Goal: Task Accomplishment & Management: Manage account settings

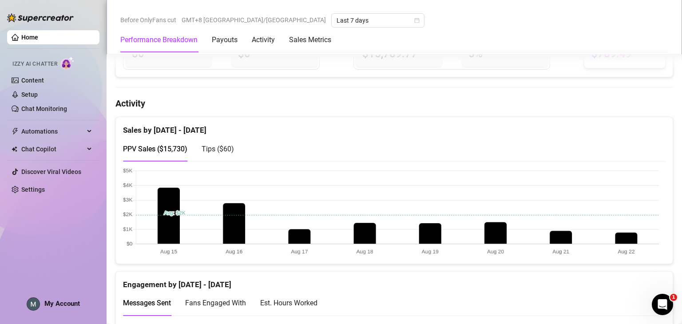
scroll to position [377, 0]
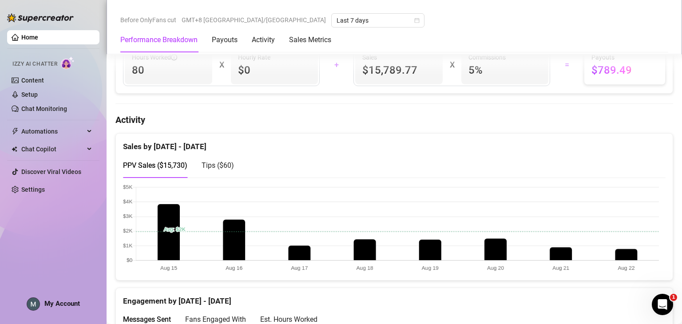
click at [343, 141] on div "Sales by [DATE] - [DATE]" at bounding box center [394, 143] width 543 height 19
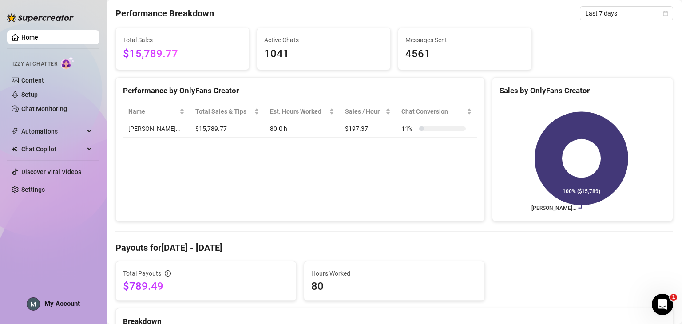
scroll to position [22, 0]
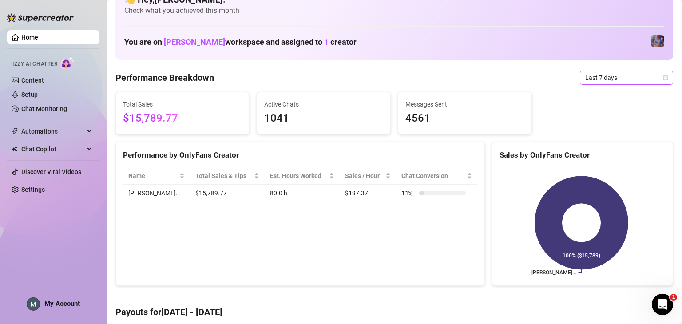
click at [602, 80] on span "Last 7 days" at bounding box center [627, 77] width 83 height 13
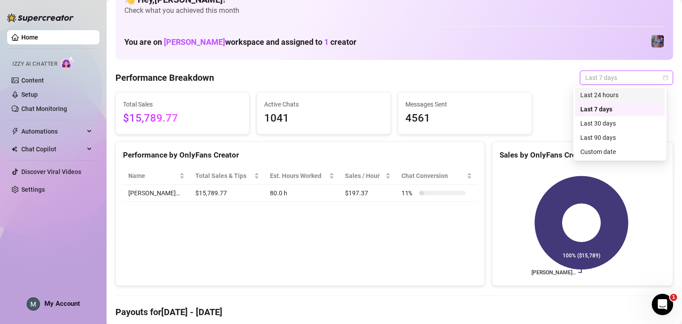
click at [605, 94] on div "Last 24 hours" at bounding box center [620, 95] width 79 height 10
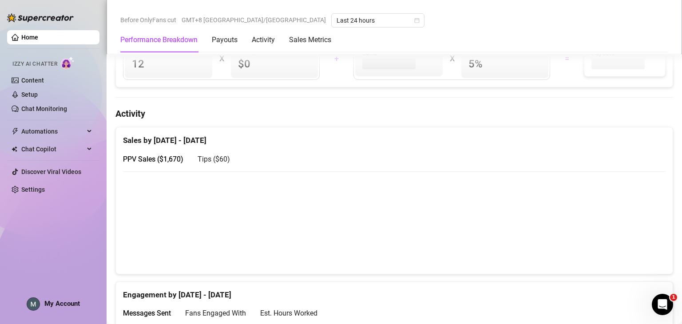
scroll to position [361, 0]
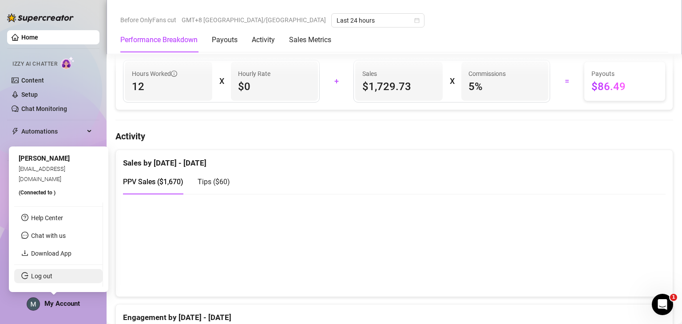
click at [52, 280] on link "Log out" at bounding box center [41, 276] width 21 height 7
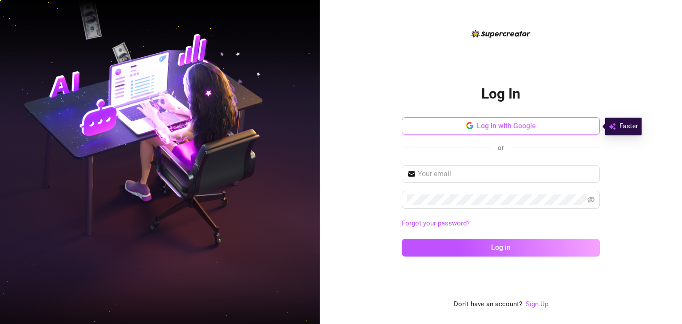
click at [463, 132] on button "Log in with Google" at bounding box center [501, 126] width 198 height 18
